Goal: Information Seeking & Learning: Understand process/instructions

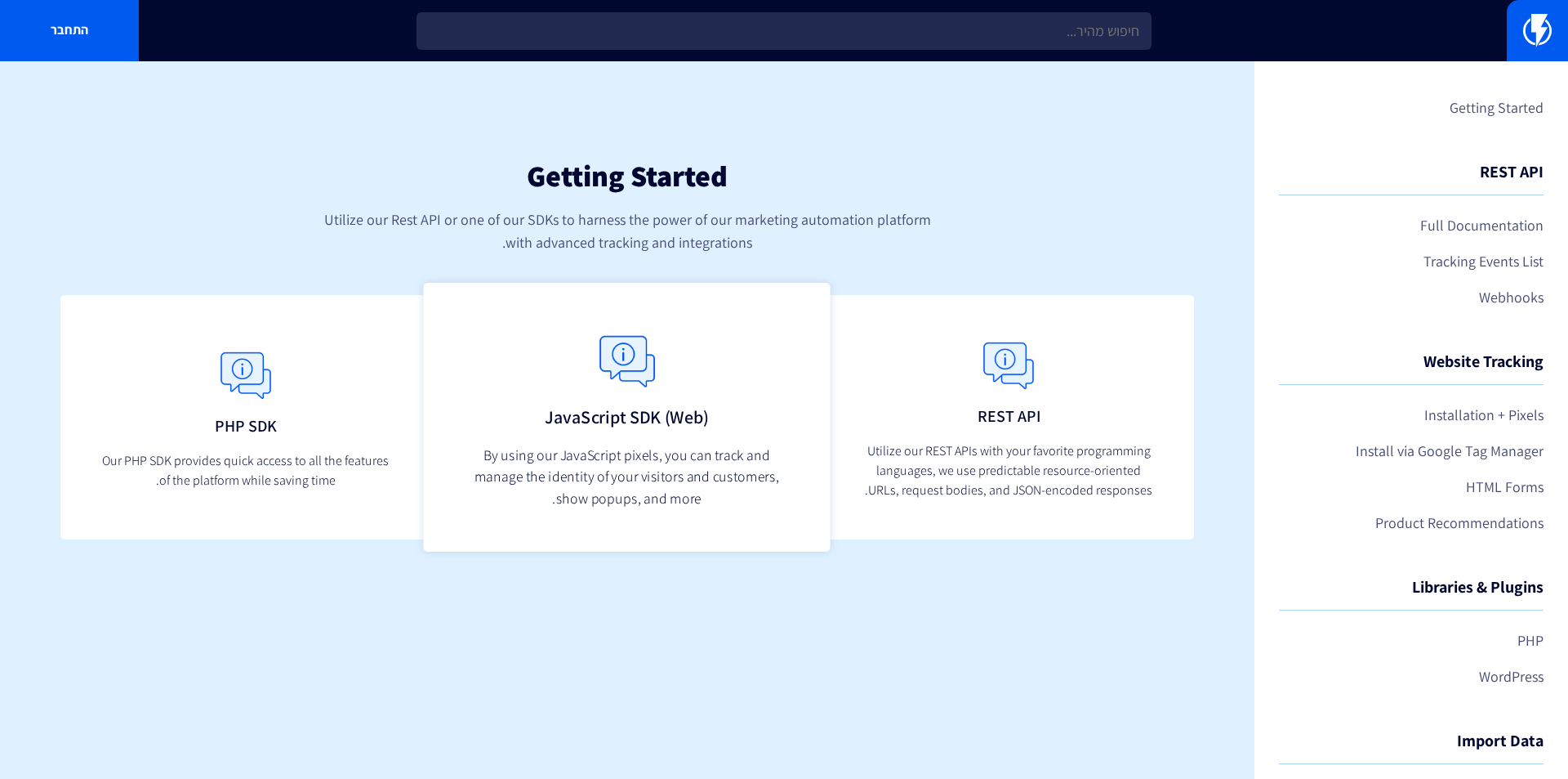
click at [650, 378] on img at bounding box center [627, 361] width 72 height 72
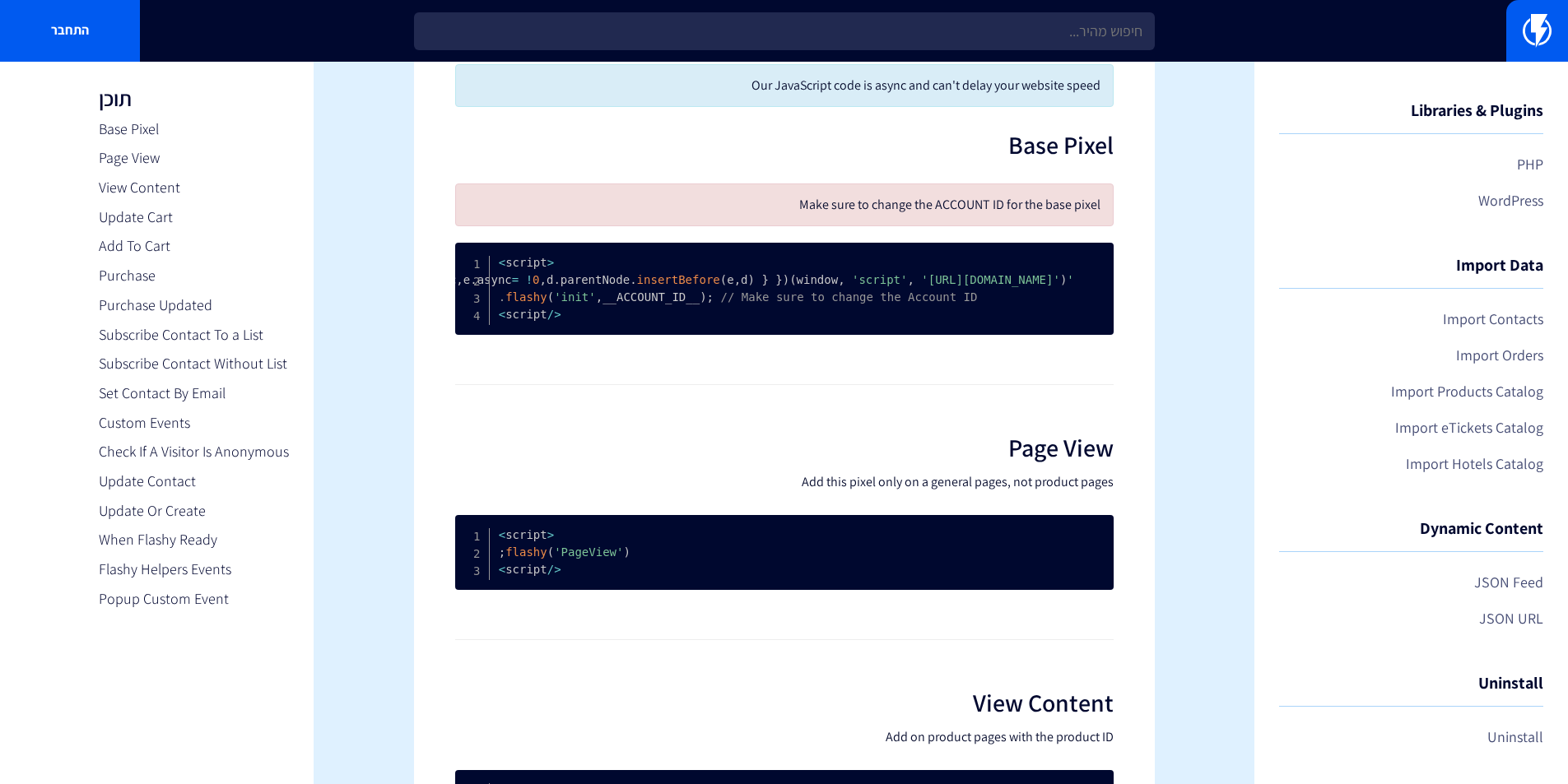
scroll to position [82, 0]
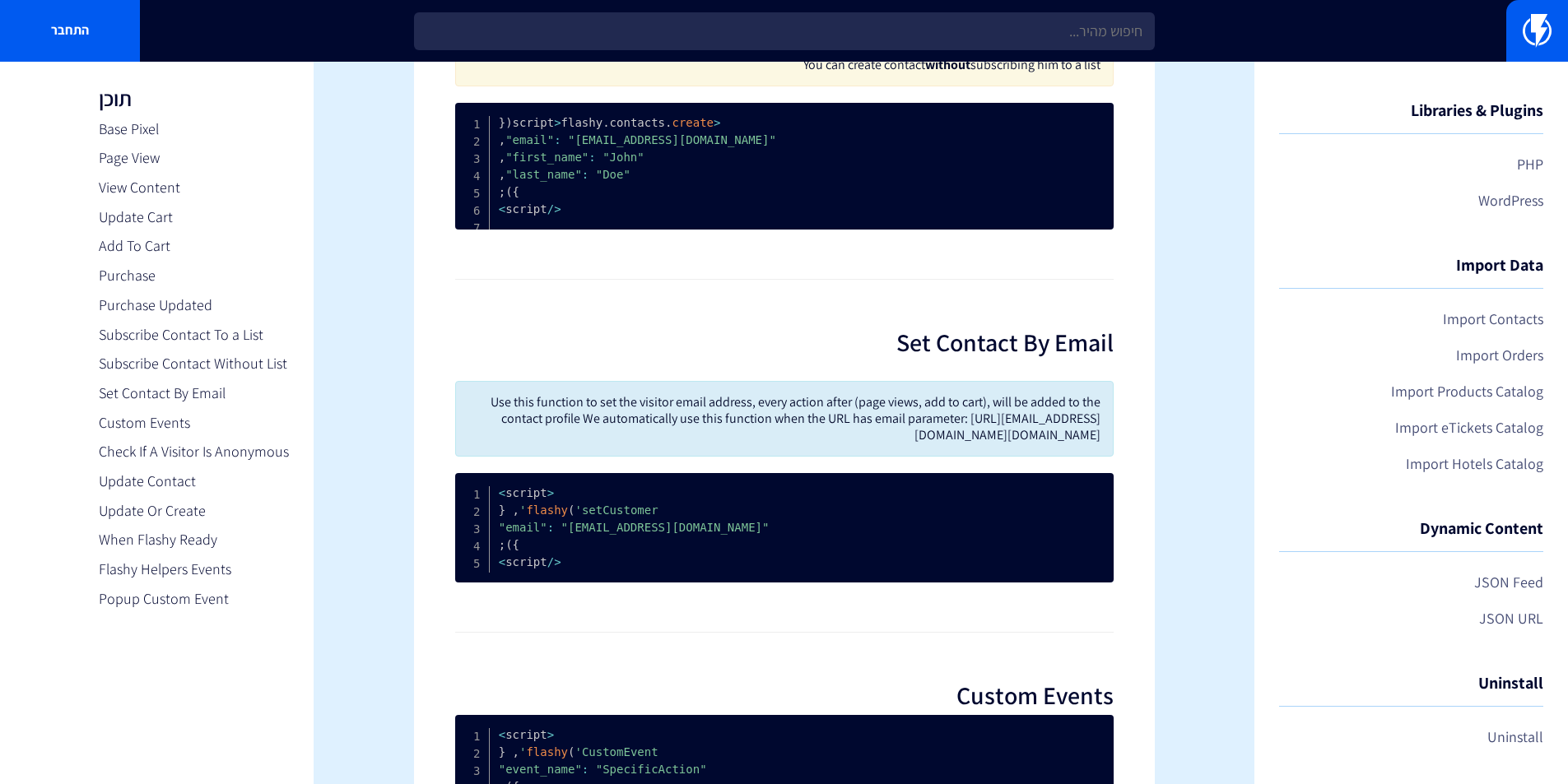
drag, startPoint x: 1192, startPoint y: 543, endPoint x: 1134, endPoint y: 690, distance: 158.0
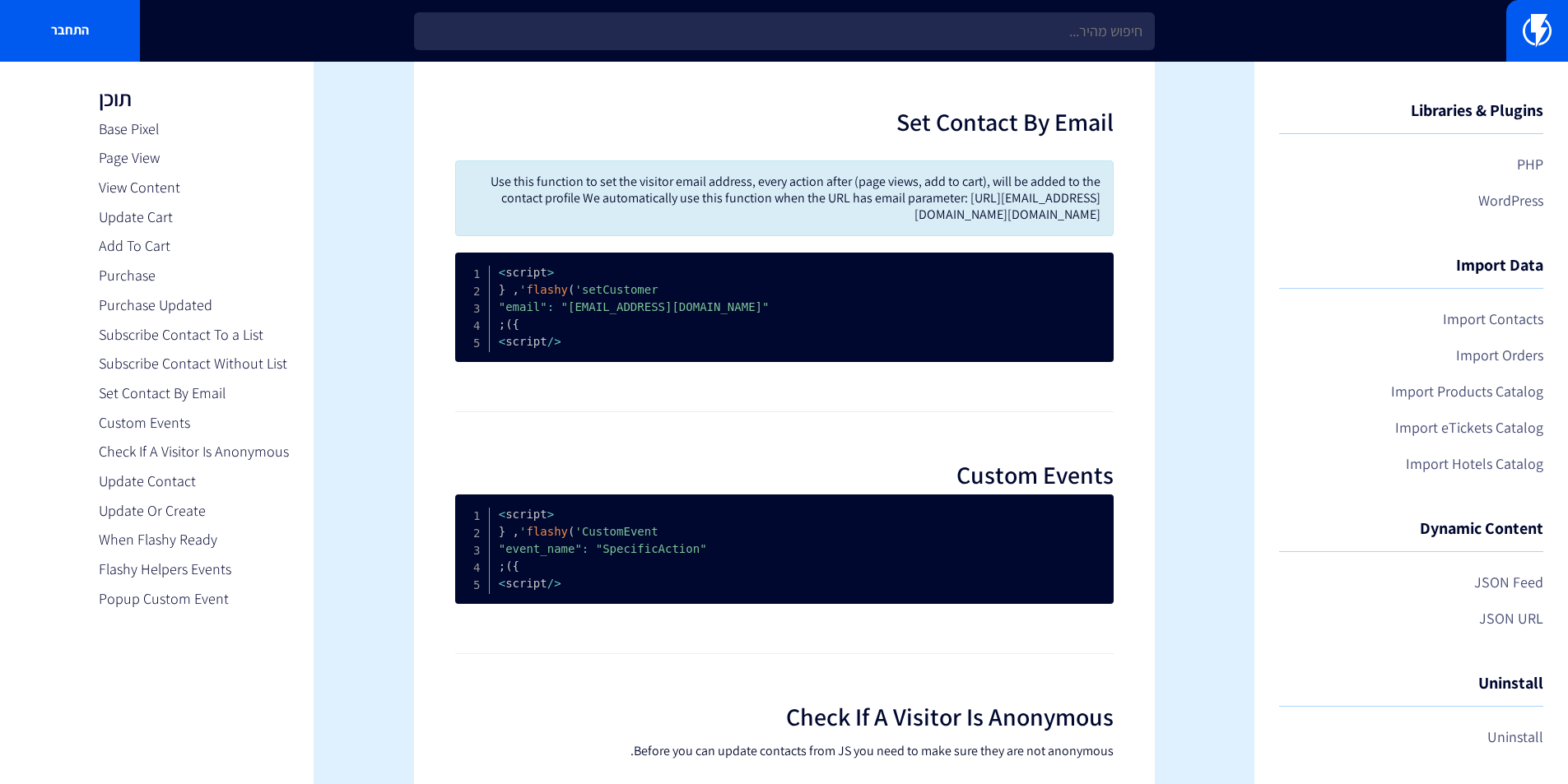
scroll to position [3283, 0]
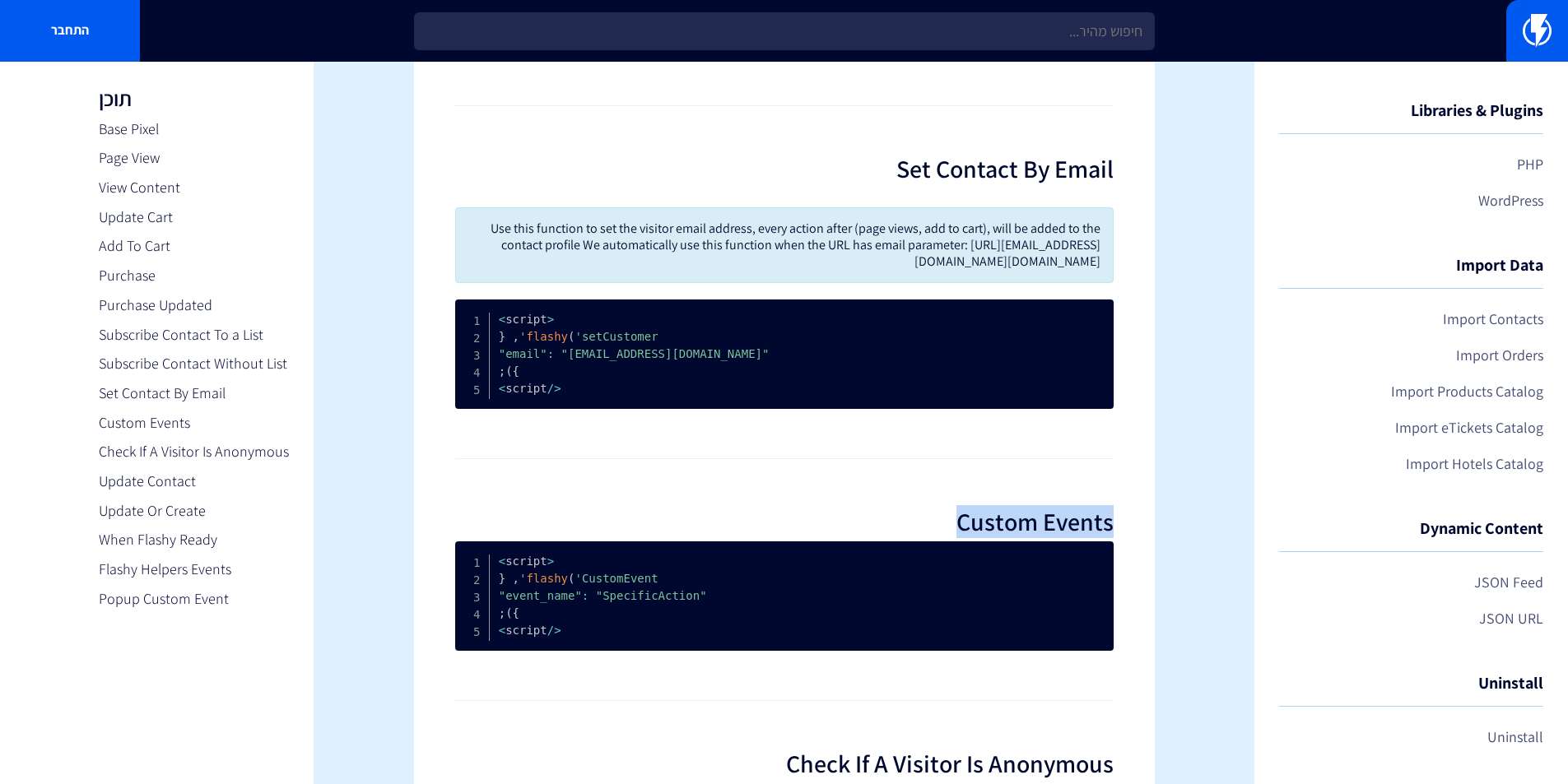
drag, startPoint x: 1111, startPoint y: 566, endPoint x: 956, endPoint y: 571, distance: 155.1
copy h2 "Custom Events"
click at [864, 409] on pre "< script > flashy ( 'setCustomer' , { "email" : "[EMAIL_ADDRESS][DOMAIN_NAME]" …" at bounding box center [784, 354] width 658 height 110
click at [172, 416] on link "Custom Events" at bounding box center [194, 422] width 190 height 21
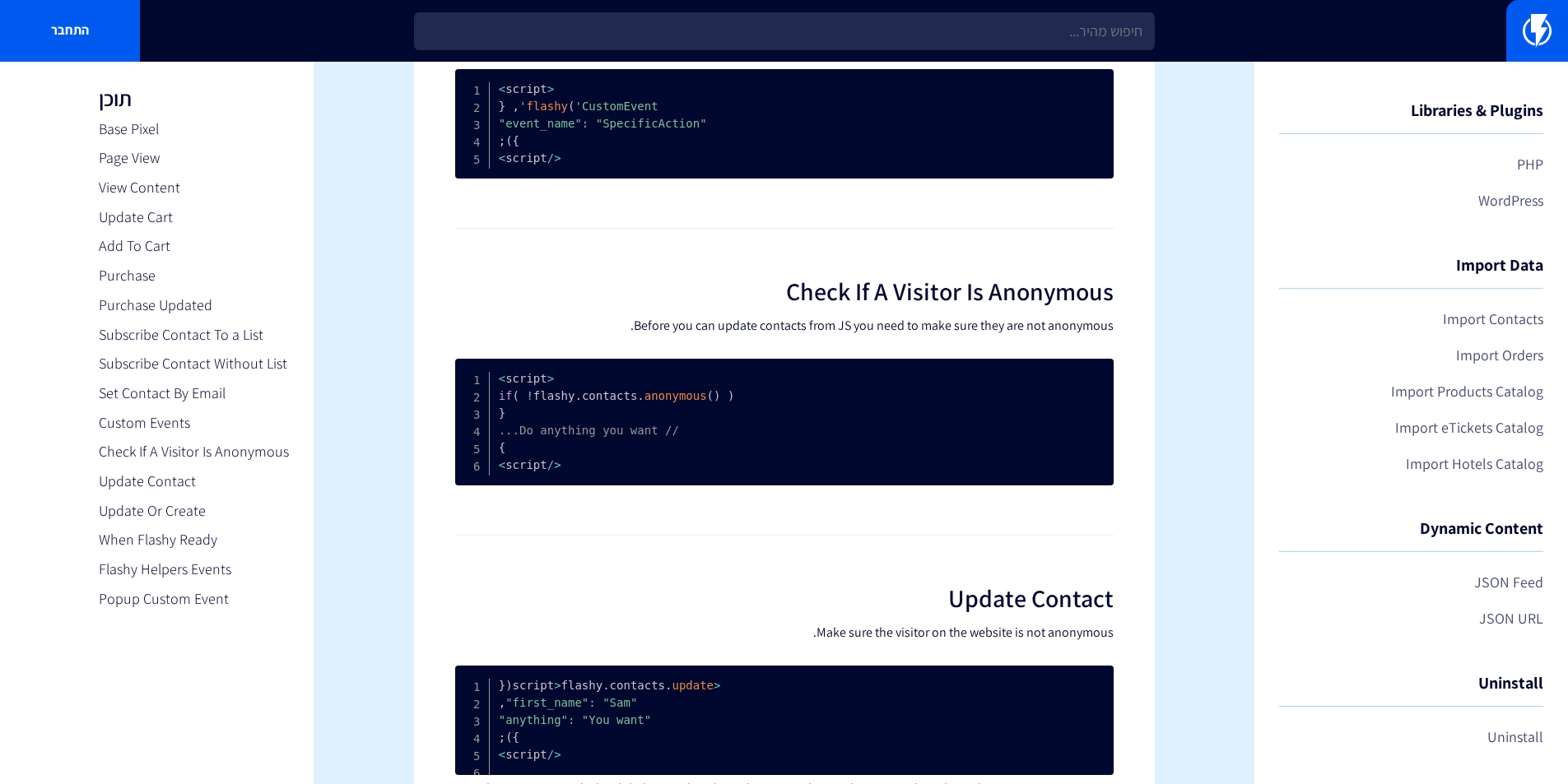
scroll to position [3756, 0]
